Goal: Information Seeking & Learning: Learn about a topic

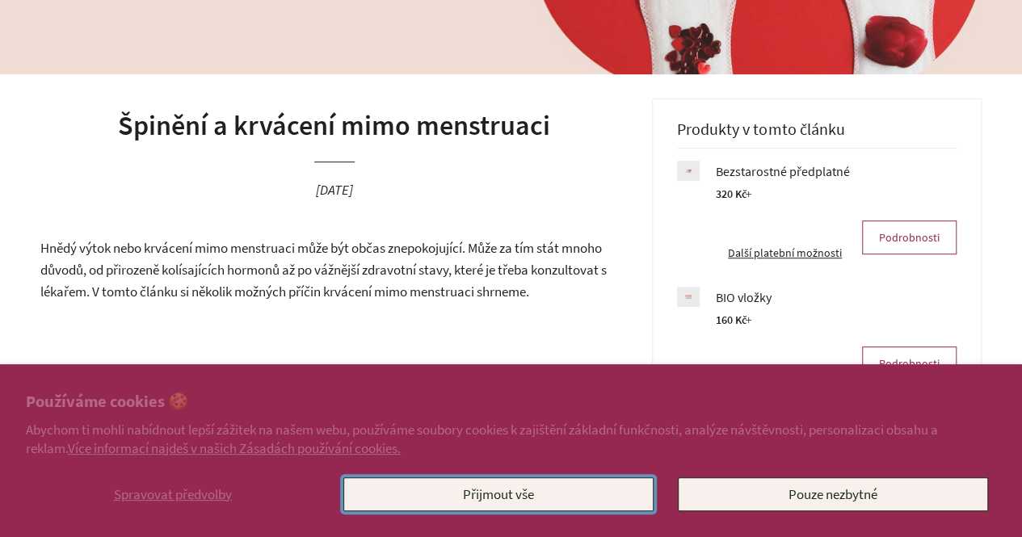
click at [632, 493] on button "Přijmout vše" at bounding box center [498, 495] width 310 height 34
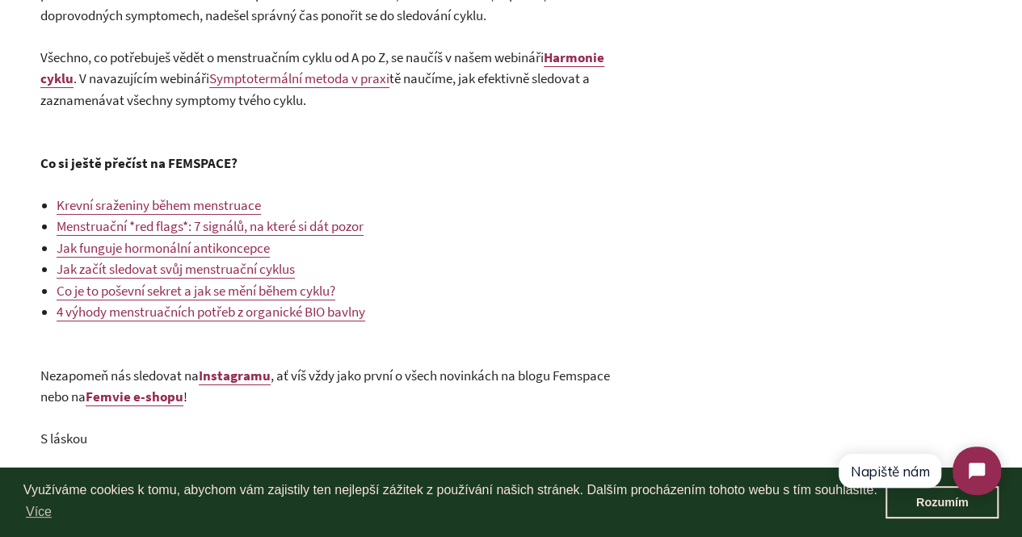
scroll to position [3071, 0]
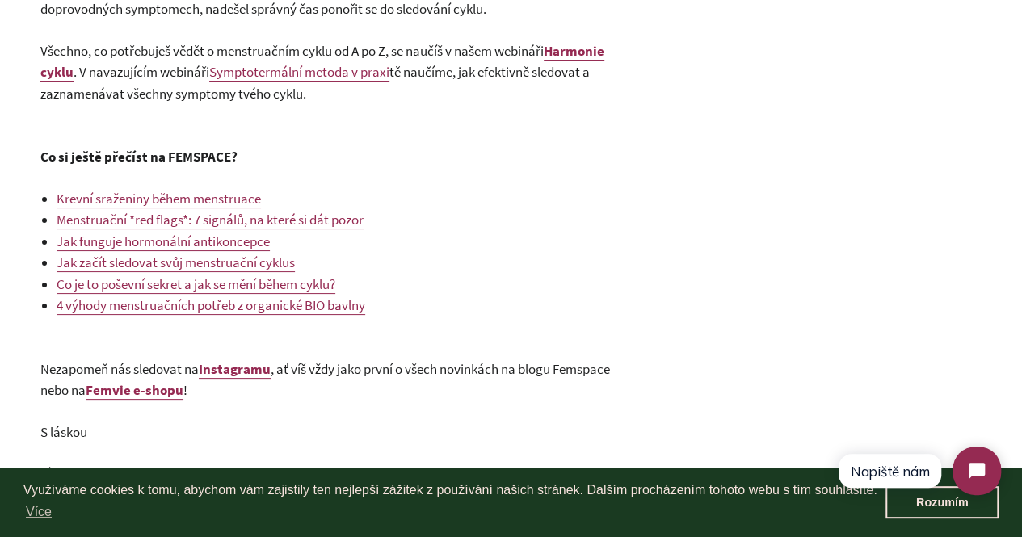
click at [225, 192] on span "Krevní sraženiny během menstruace" at bounding box center [159, 199] width 204 height 18
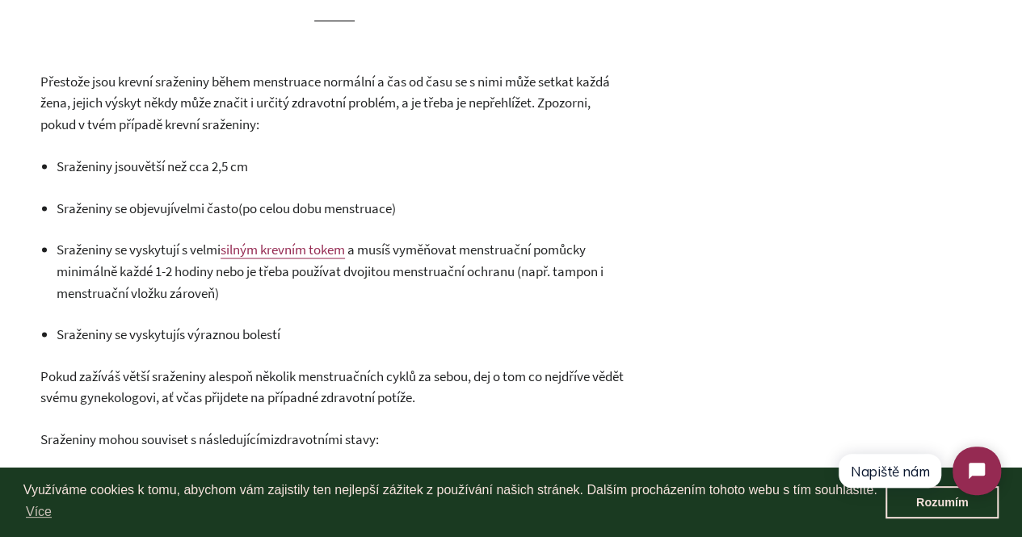
scroll to position [1374, 0]
